Goal: Task Accomplishment & Management: Complete application form

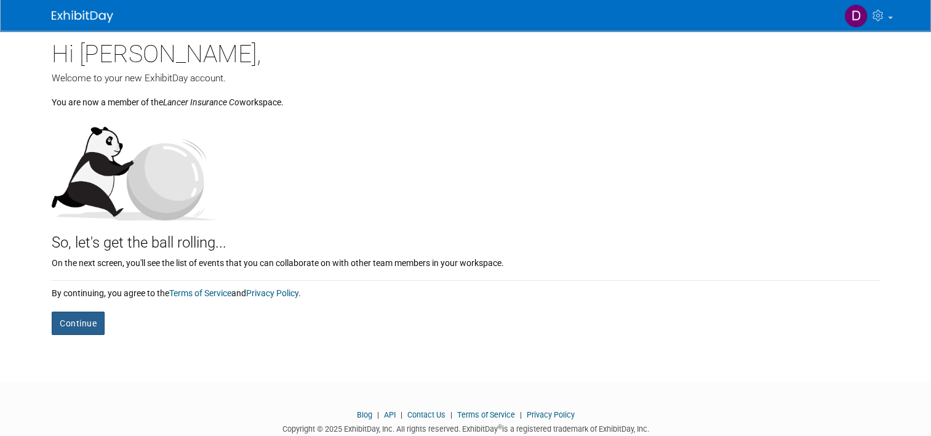
click at [63, 323] on button "Continue" at bounding box center [78, 323] width 53 height 23
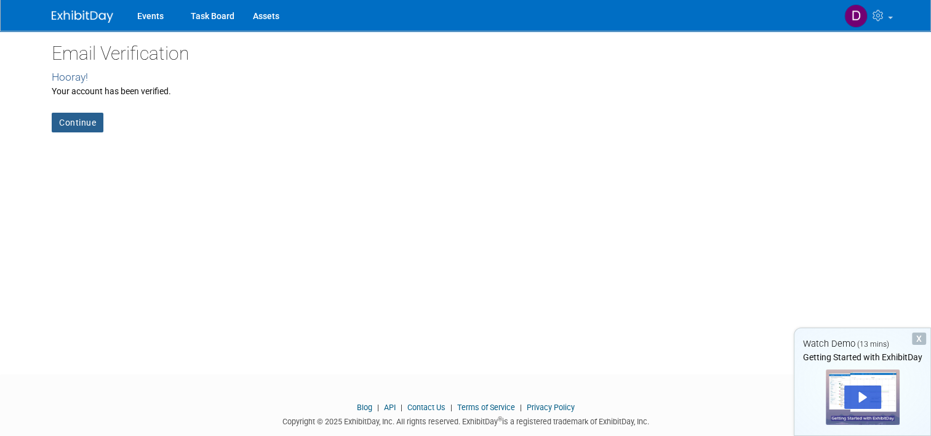
click at [70, 115] on link "Continue" at bounding box center [78, 123] width 52 height 20
